Goal: Find specific page/section: Find specific page/section

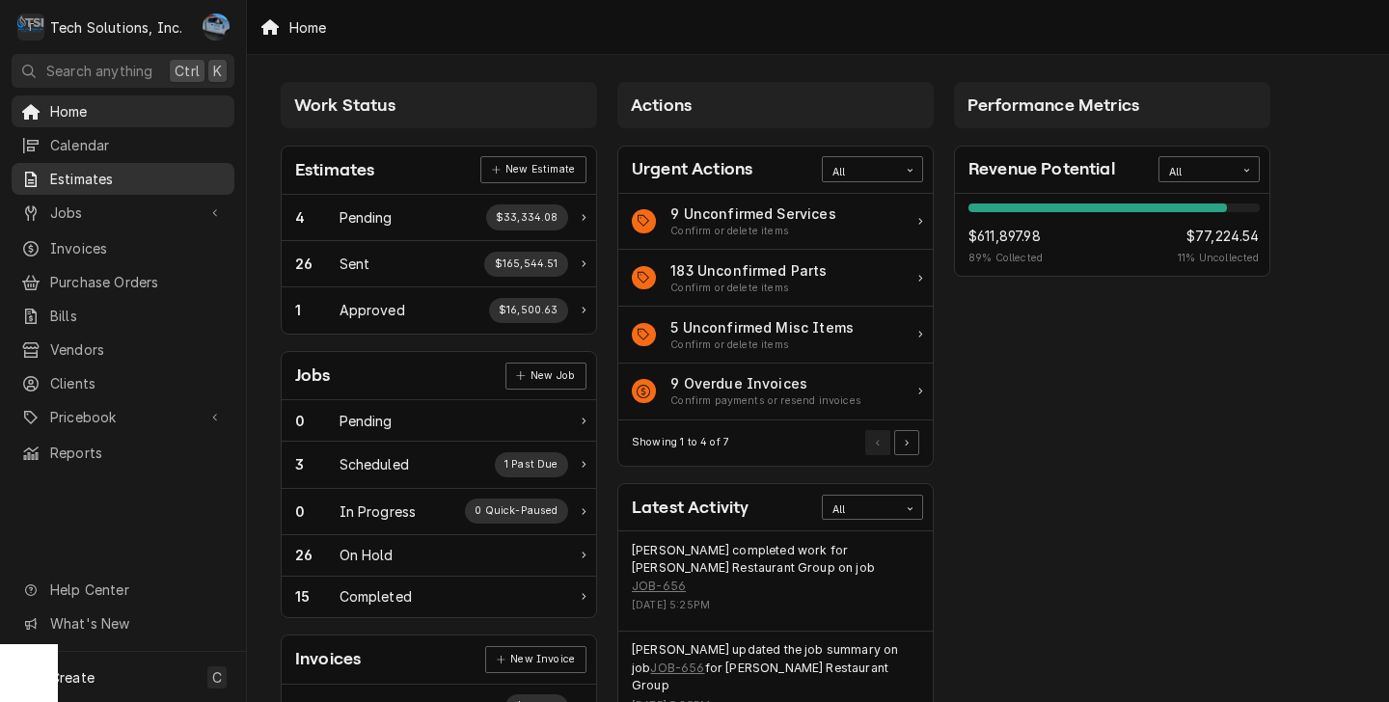
click at [117, 171] on span "Estimates" at bounding box center [137, 179] width 175 height 20
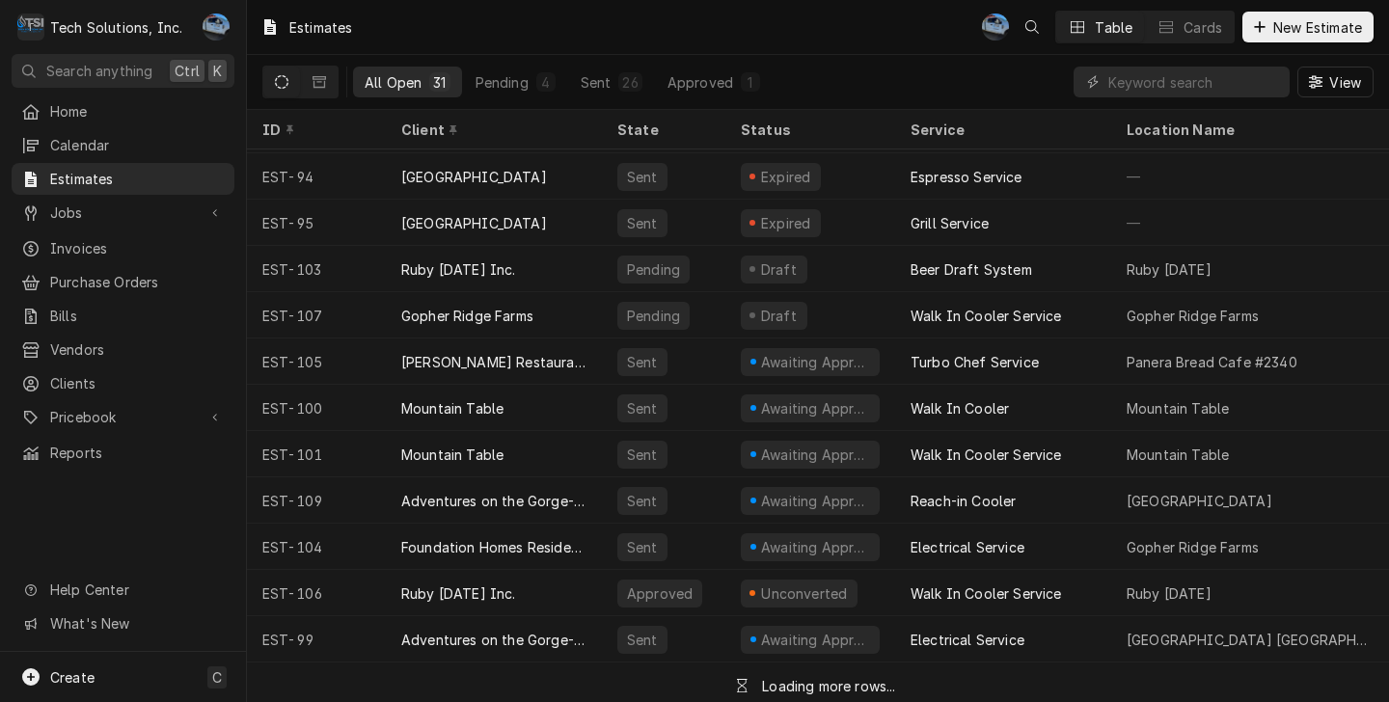
scroll to position [894, 0]
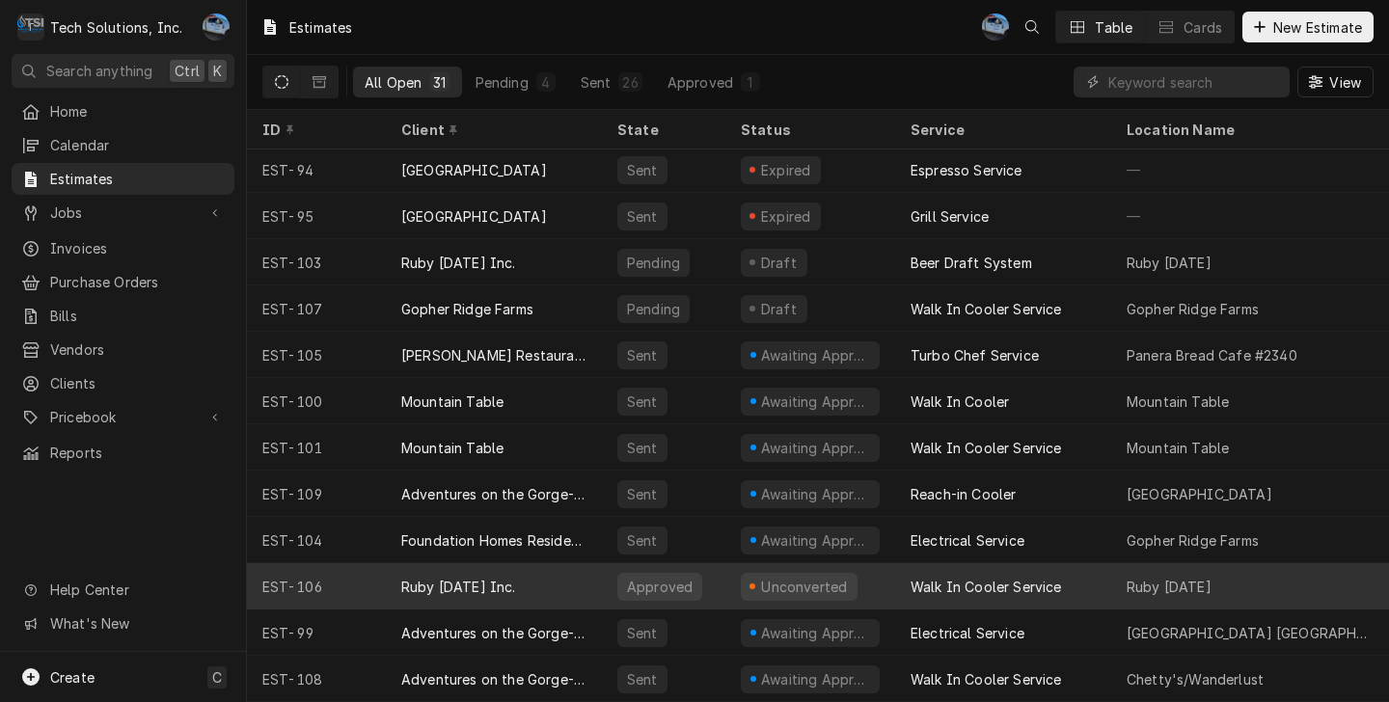
click at [960, 577] on div "Walk In Cooler Service" at bounding box center [985, 587] width 151 height 20
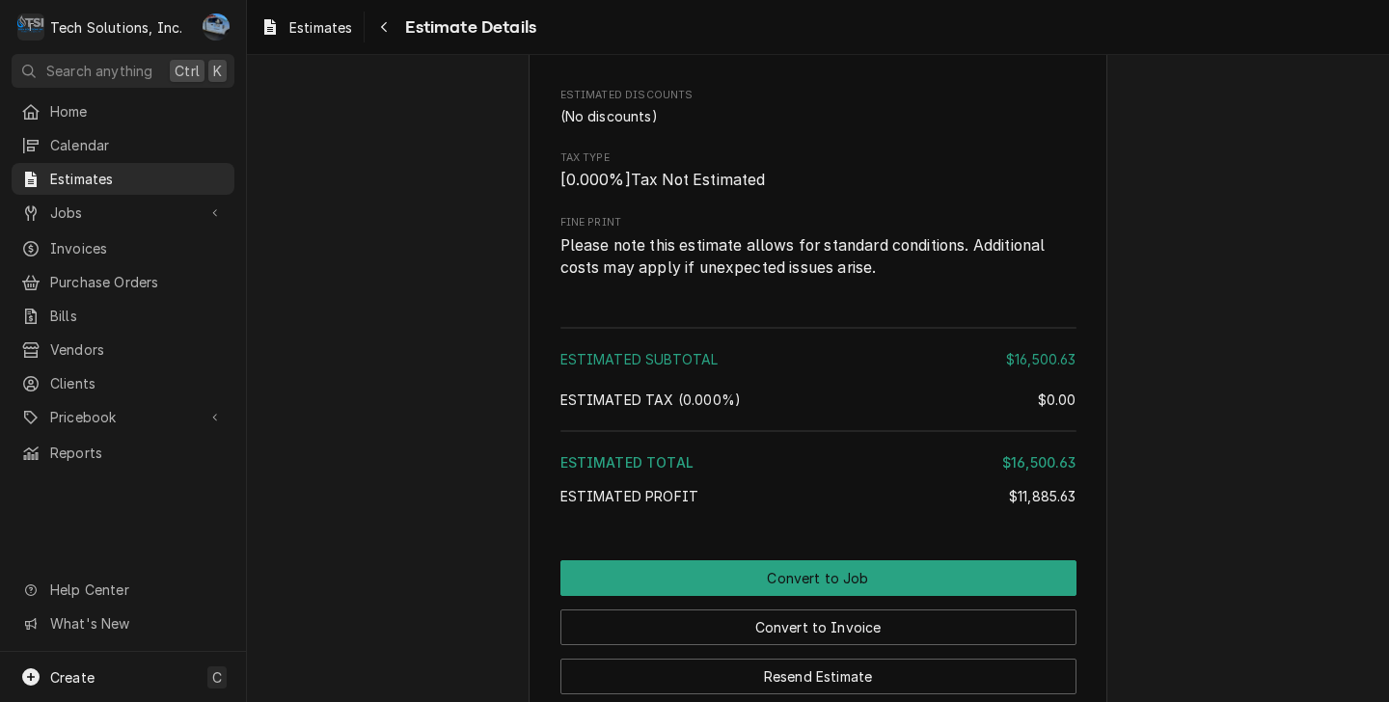
scroll to position [3086, 0]
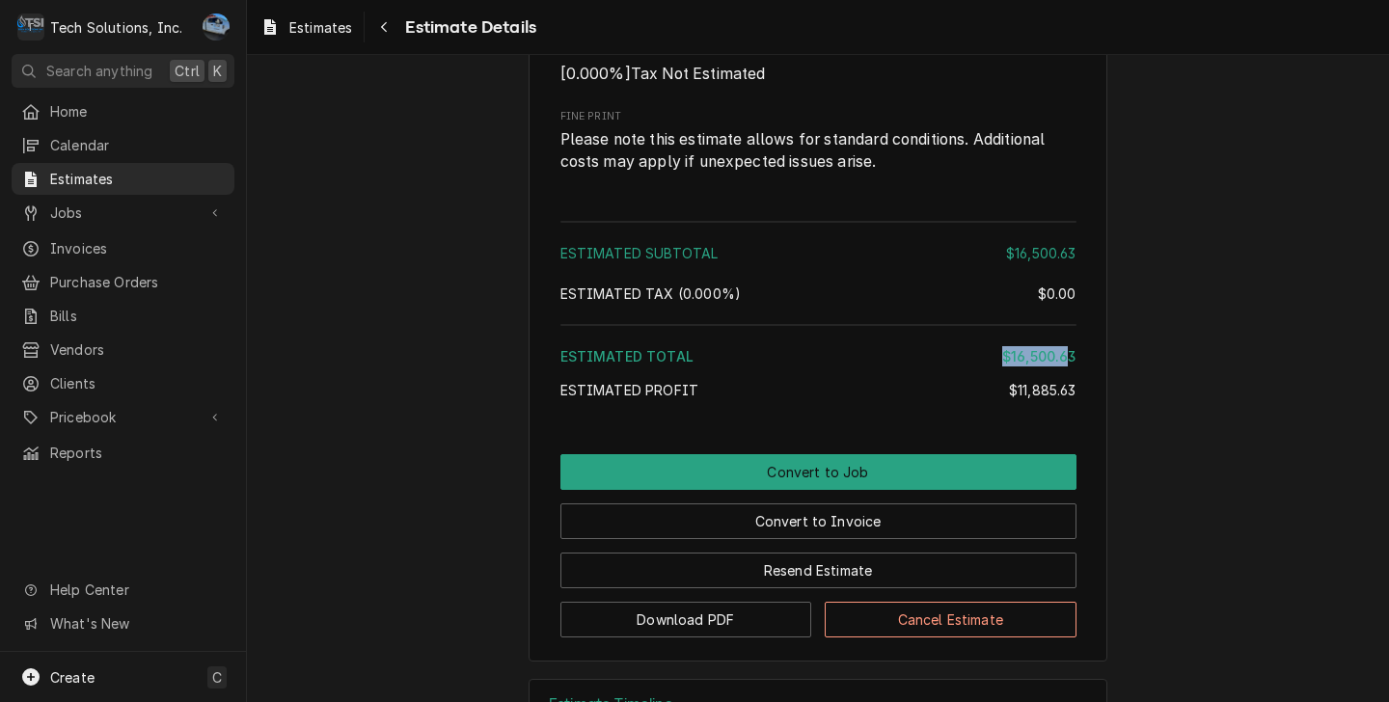
drag, startPoint x: 994, startPoint y: 412, endPoint x: 1065, endPoint y: 408, distance: 70.5
click at [1065, 366] on div "Estimated Total $16,500.63" at bounding box center [818, 356] width 516 height 20
drag, startPoint x: 1065, startPoint y: 408, endPoint x: 1256, endPoint y: 492, distance: 208.6
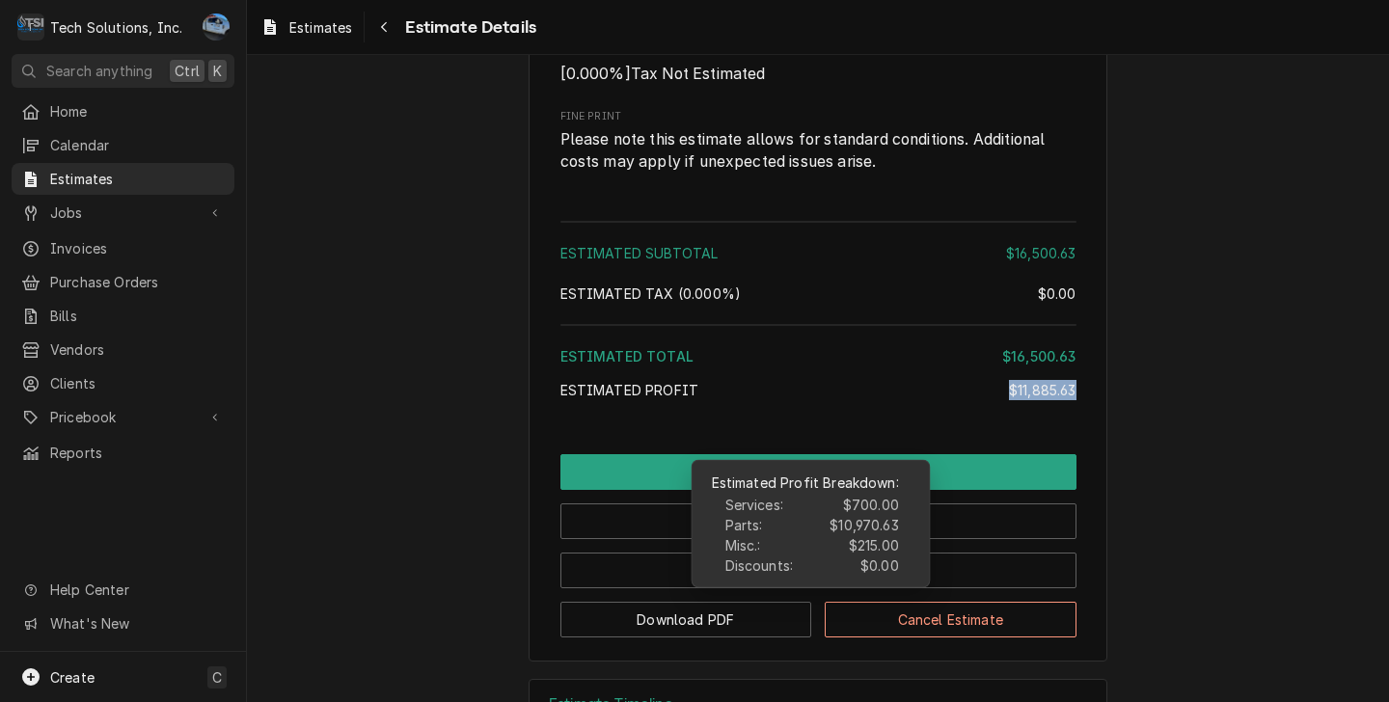
drag, startPoint x: 1001, startPoint y: 445, endPoint x: 1067, endPoint y: 447, distance: 65.6
click at [1067, 400] on div "$11,885.63" at bounding box center [1043, 390] width 68 height 20
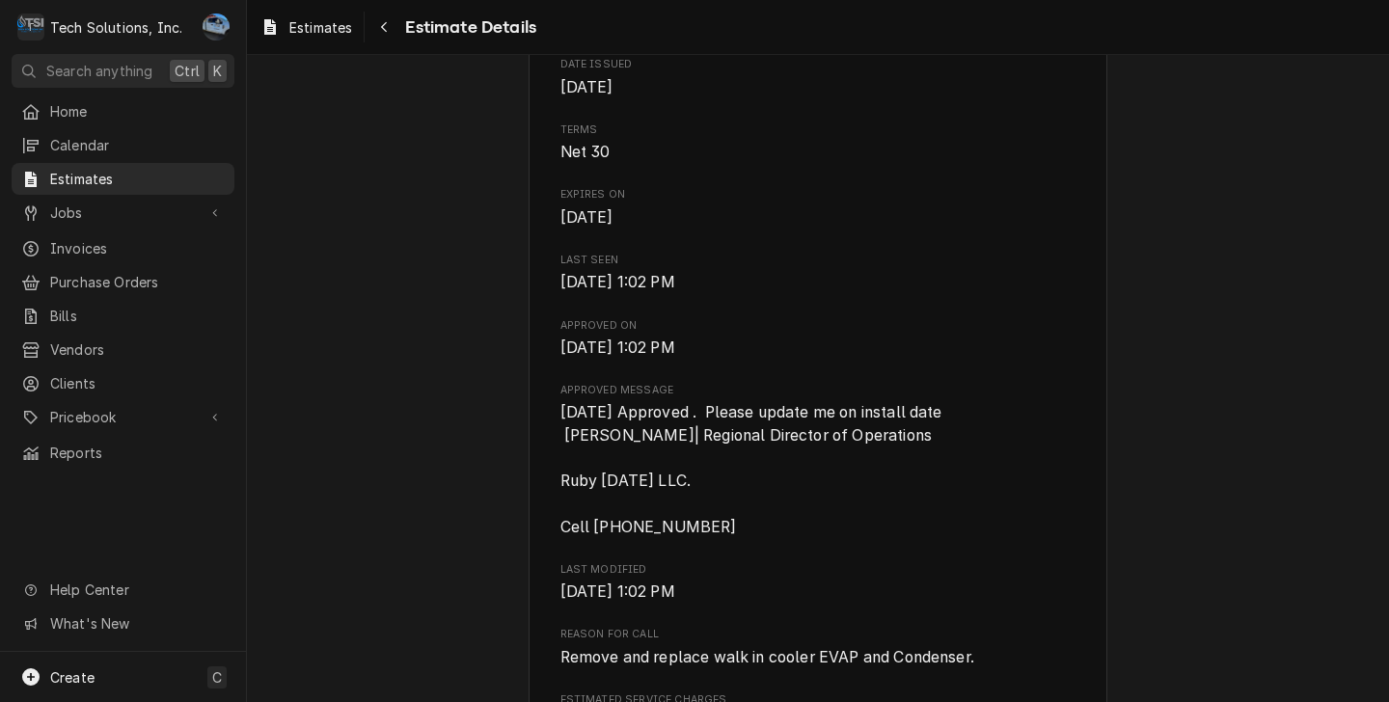
scroll to position [675, 0]
drag, startPoint x: 80, startPoint y: 204, endPoint x: 92, endPoint y: 212, distance: 13.9
click at [80, 204] on span "Jobs" at bounding box center [123, 213] width 146 height 20
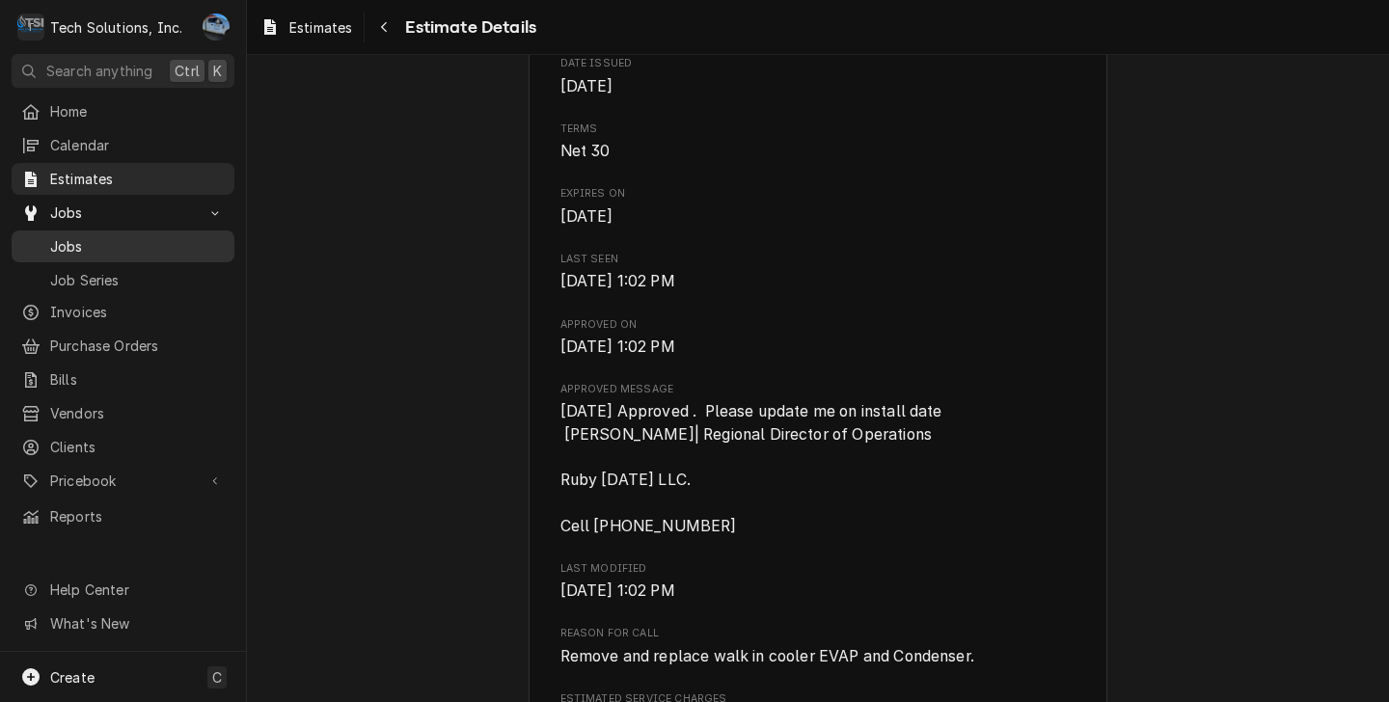
click at [118, 236] on span "Jobs" at bounding box center [137, 246] width 175 height 20
